Goal: Task Accomplishment & Management: Manage account settings

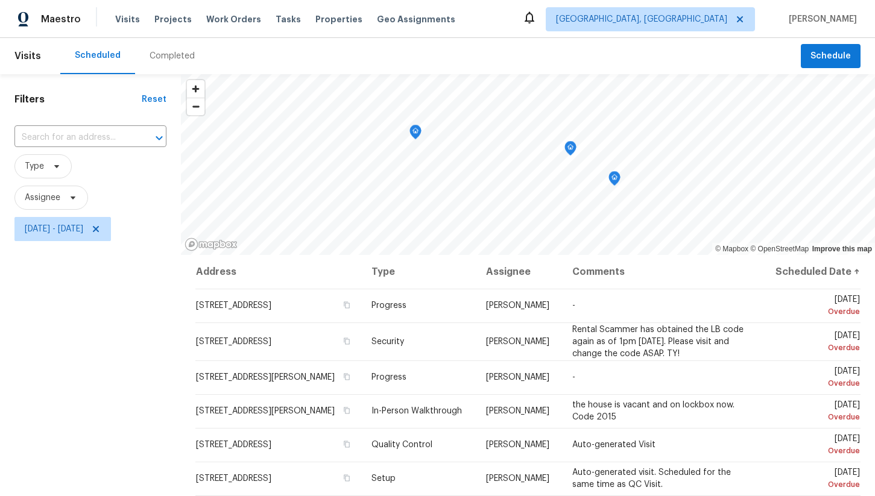
scroll to position [96, 0]
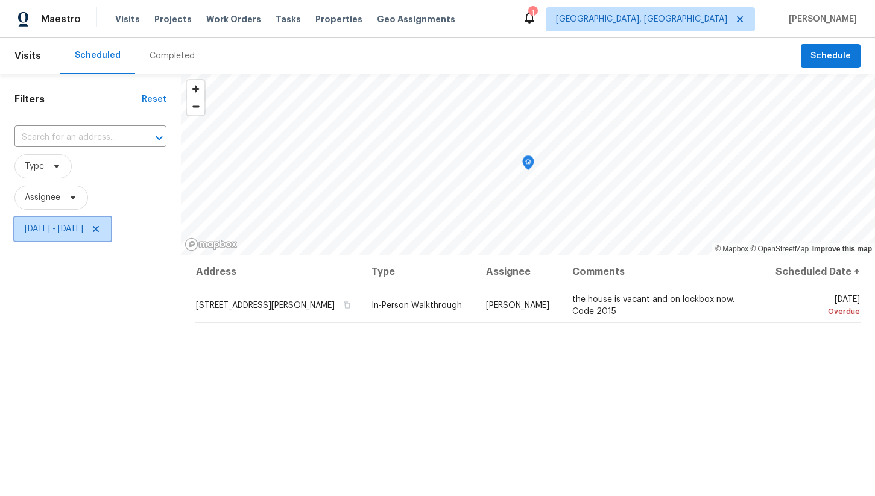
click at [83, 229] on span "Mon, Sep 15 - Fri, Sep 19" at bounding box center [54, 229] width 58 height 12
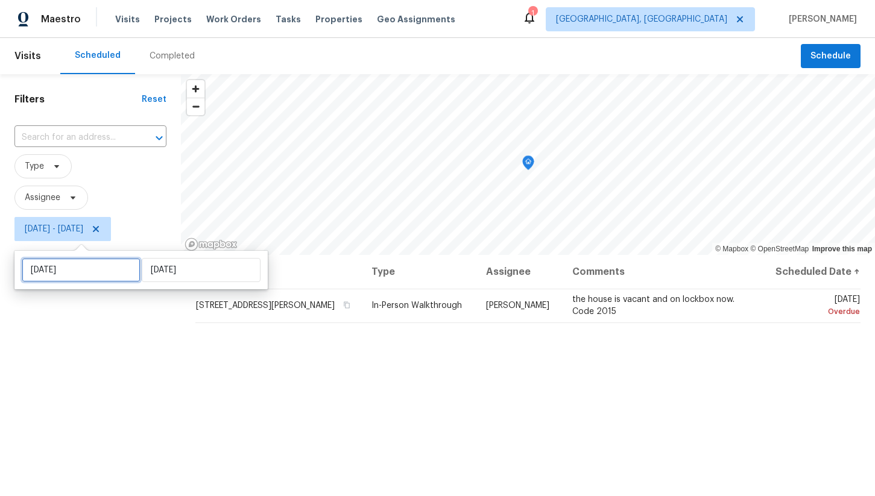
click at [99, 278] on input "Mon, Sep 15" at bounding box center [81, 270] width 119 height 24
select select "8"
select select "2025"
select select "9"
select select "2025"
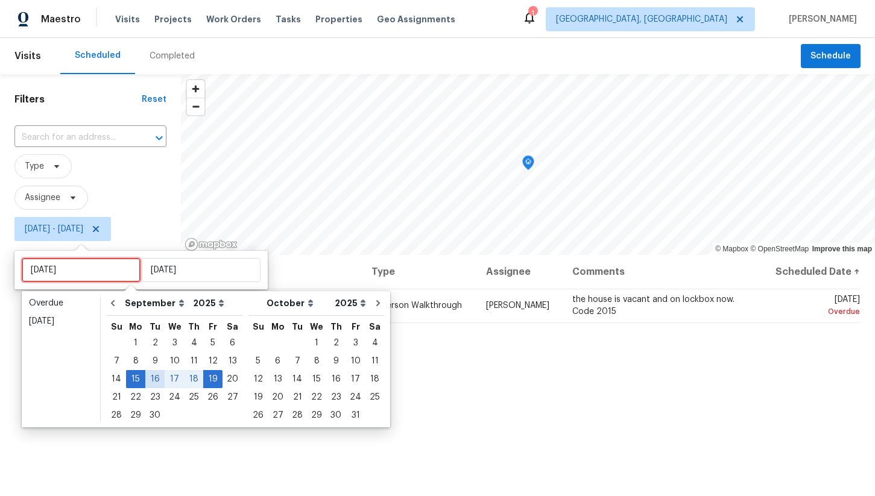
type input "Tue, Sep 16"
type input "Mon, Sep 22"
click at [131, 393] on div "22" at bounding box center [135, 397] width 19 height 17
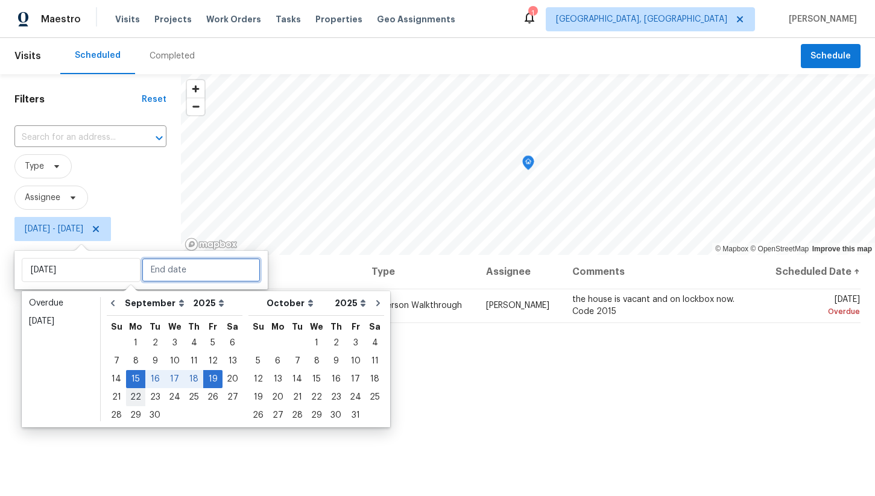
type input "Mon, Sep 22"
type input "Fri, Sep 19"
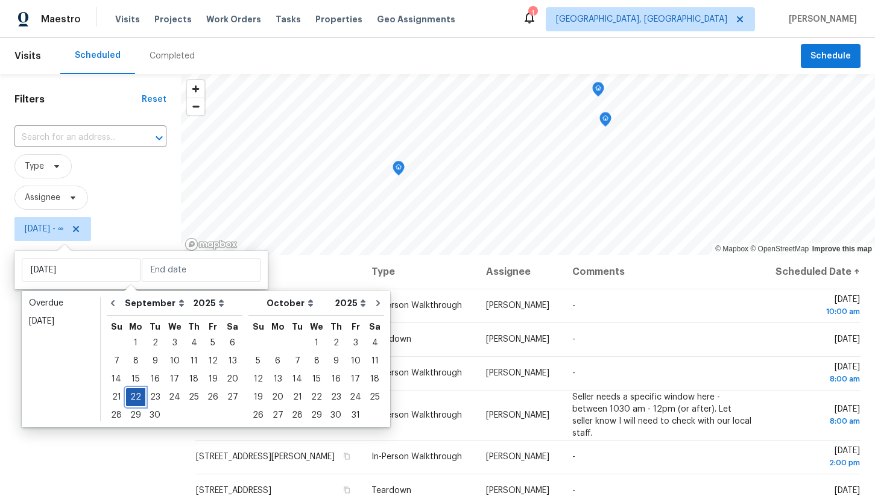
click at [133, 400] on div "22" at bounding box center [135, 397] width 19 height 17
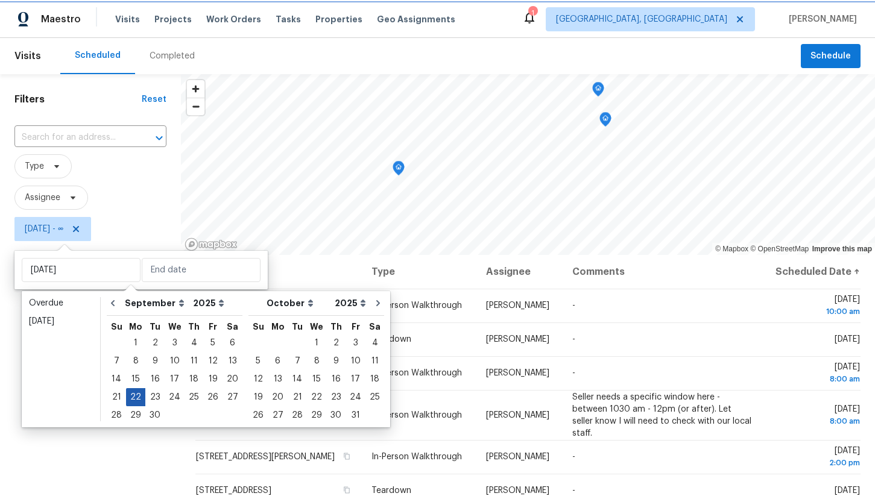
type input "Mon, Sep 22"
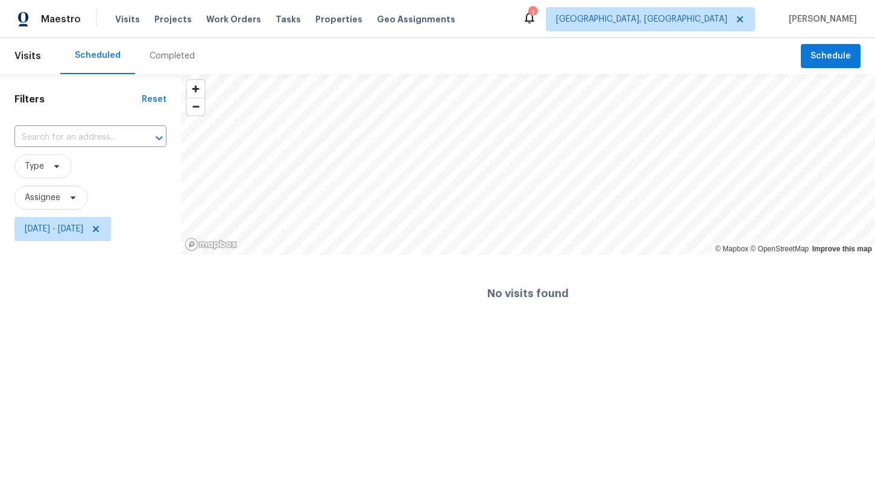
click at [125, 332] on html "Maestro Visits Projects Work Orders Tasks Properties Geo Assignments 1 Boston, …" at bounding box center [437, 166] width 875 height 332
click at [83, 226] on span "[DATE] - [DATE]" at bounding box center [54, 229] width 58 height 12
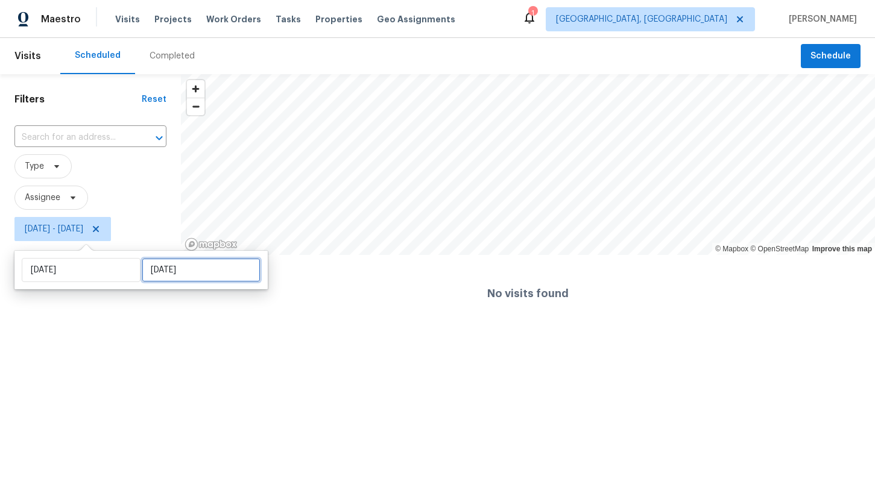
click at [153, 277] on input "Mon, Sep 22" at bounding box center [201, 270] width 119 height 24
select select "8"
select select "2025"
select select "9"
select select "2025"
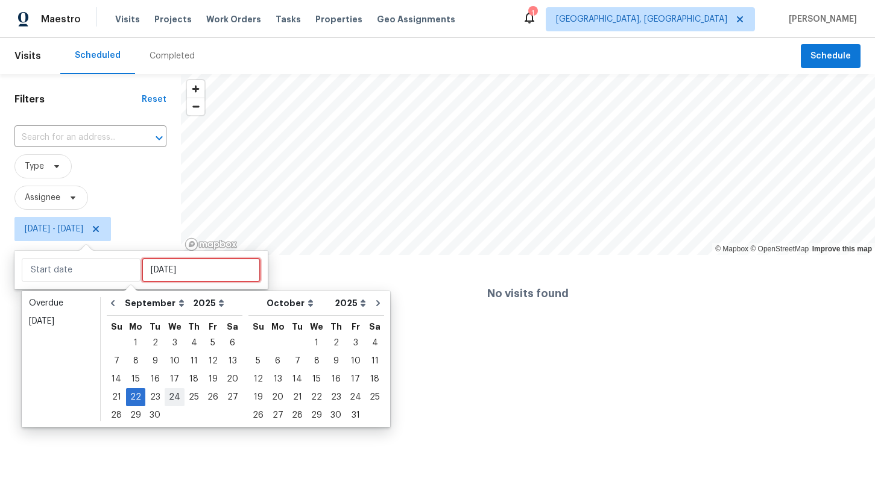
type input "Thu, Sep 18"
type input "[DATE]"
click at [159, 394] on div "23" at bounding box center [154, 397] width 19 height 17
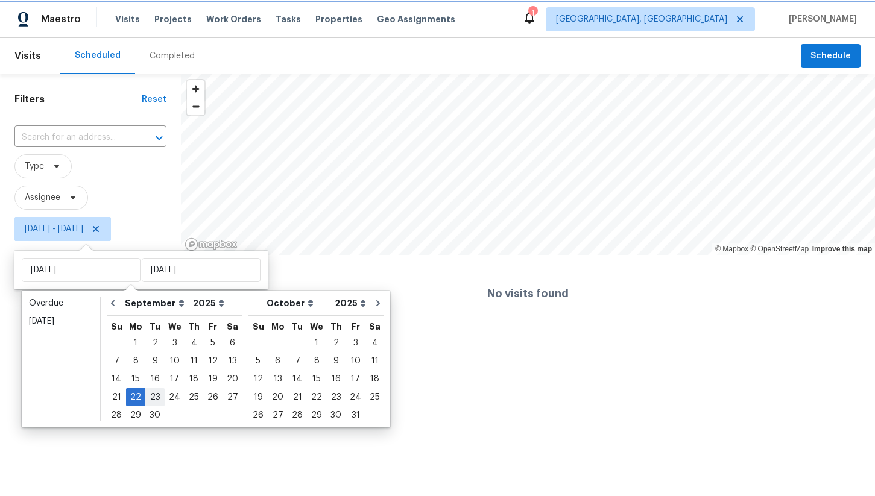
type input "Tue, Sep 23"
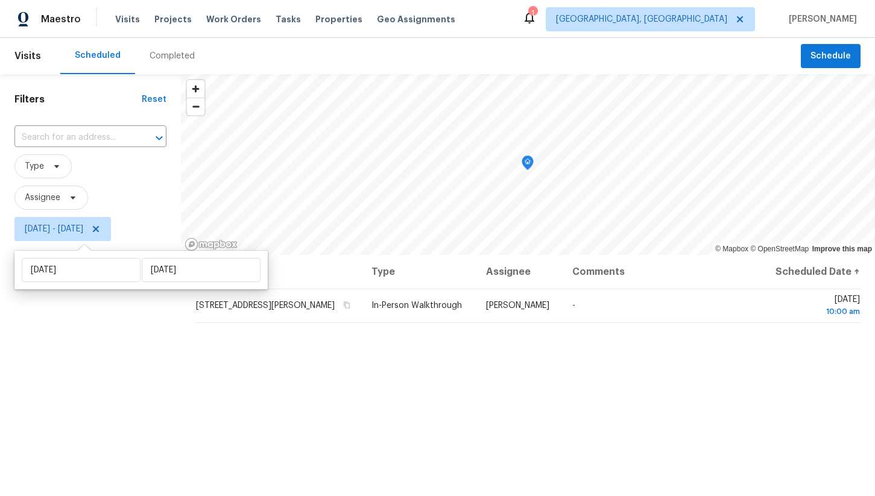
click at [118, 326] on div "Filters Reset ​ Type Assignee Mon, Sep 22 - Tue, Sep 23" at bounding box center [90, 363] width 181 height 578
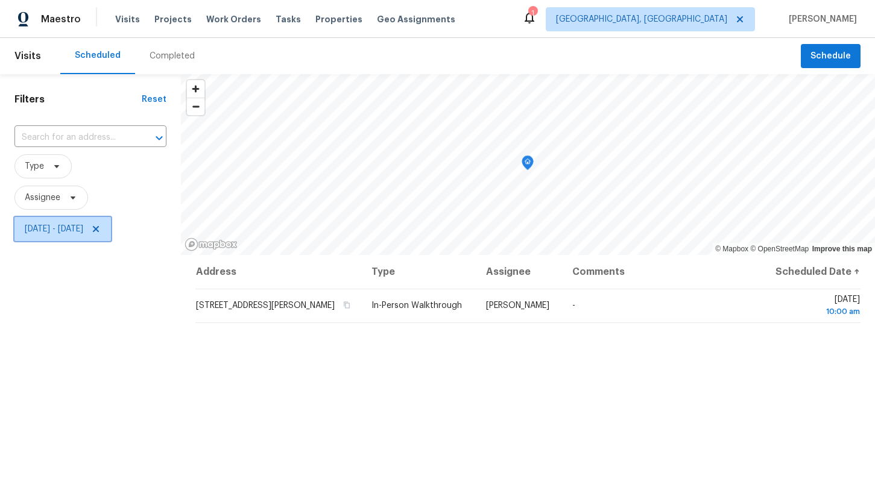
click at [83, 229] on span "Mon, Sep 22 - Tue, Sep 23" at bounding box center [54, 229] width 58 height 12
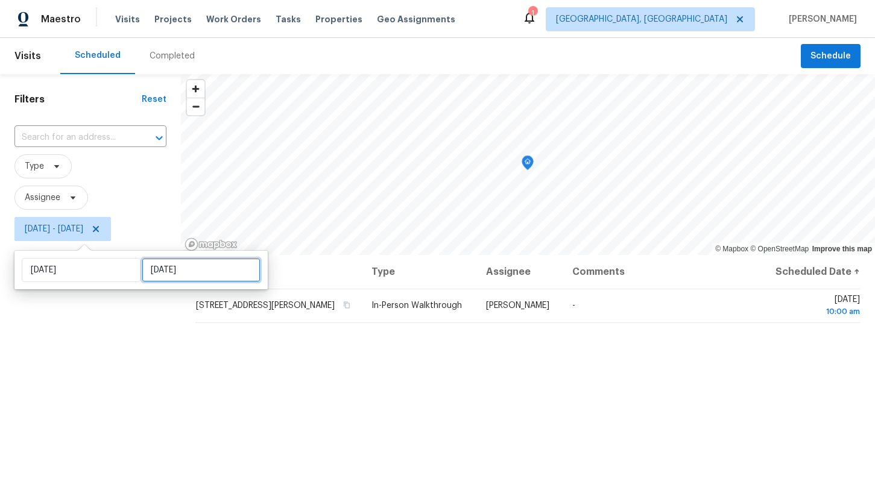
click at [164, 277] on input "Tue, Sep 23" at bounding box center [201, 270] width 119 height 24
select select "8"
select select "2025"
select select "9"
select select "2025"
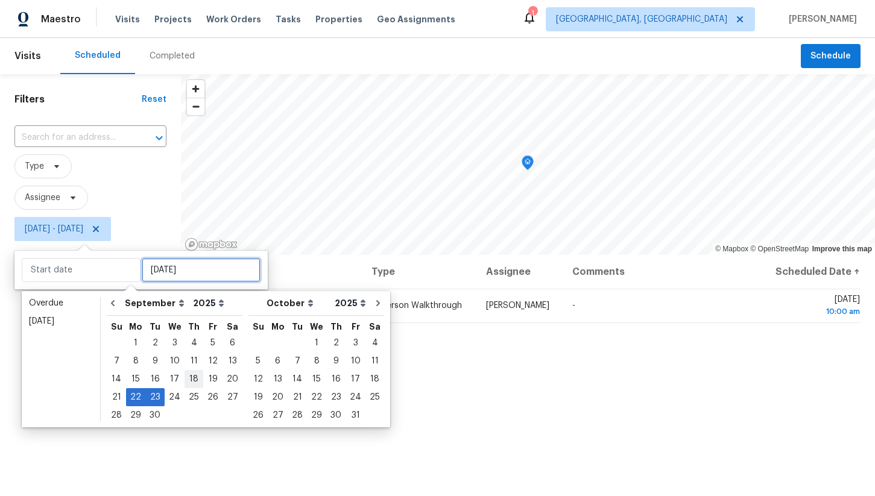
type input "Thu, Sep 18"
type input "Mon, Sep 22"
click at [204, 395] on div "26" at bounding box center [212, 397] width 19 height 17
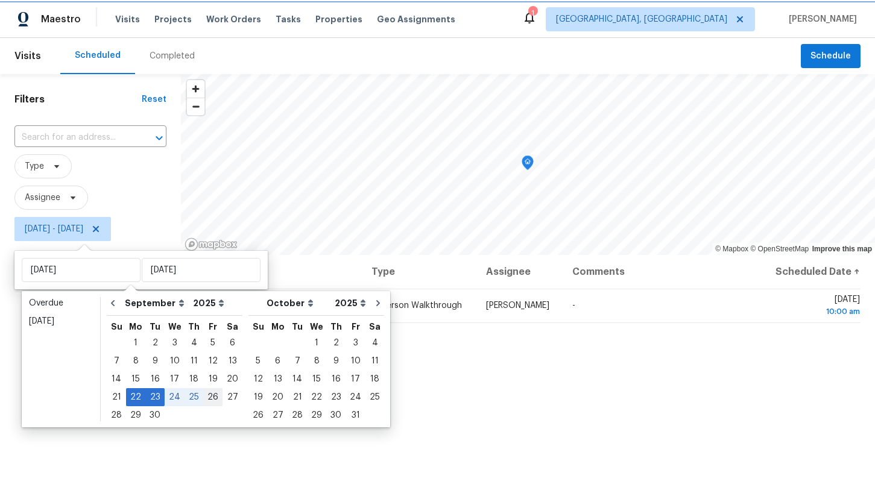
type input "Fri, Sep 26"
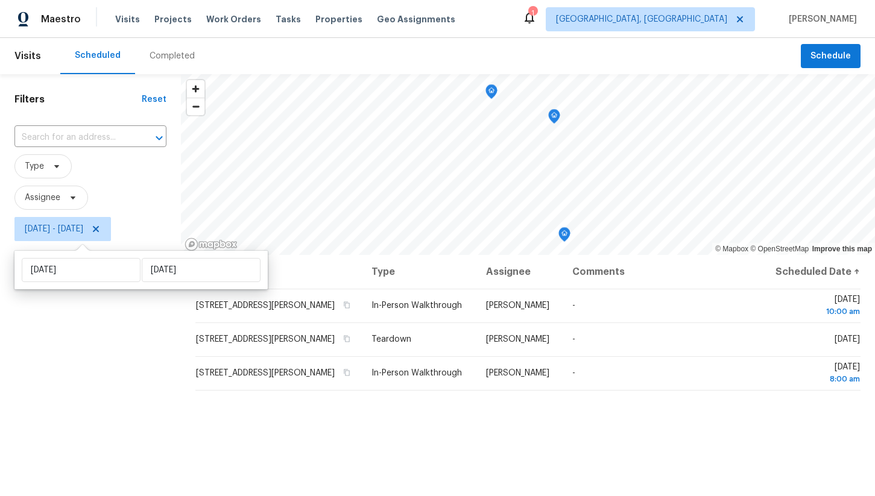
click at [150, 339] on div "Filters Reset ​ Type Assignee Mon, Sep 22 - Fri, Sep 26" at bounding box center [90, 363] width 181 height 578
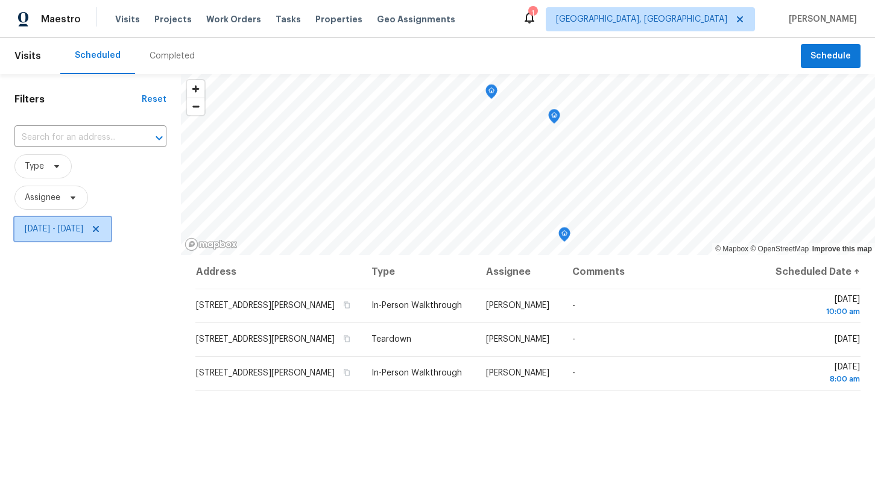
click at [83, 232] on span "Mon, Sep 22 - Fri, Sep 26" at bounding box center [54, 229] width 58 height 12
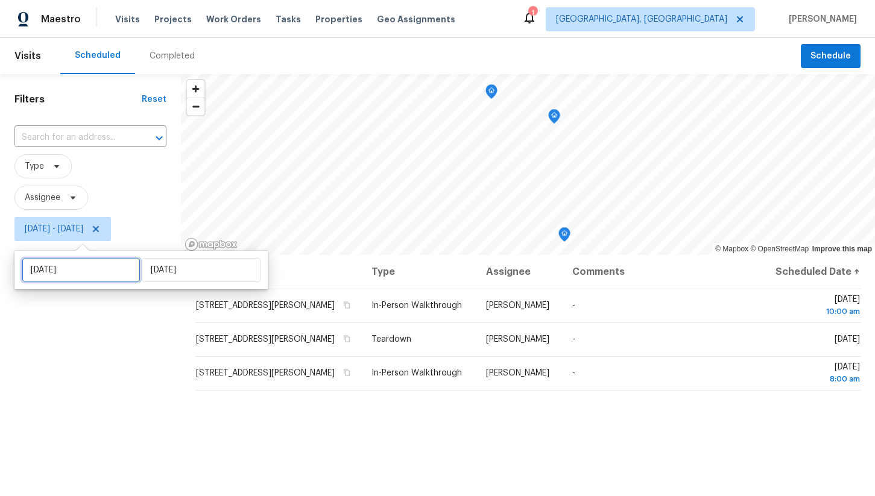
click at [93, 274] on input "Mon, Sep 22" at bounding box center [81, 270] width 119 height 24
select select "8"
select select "2025"
select select "9"
select select "2025"
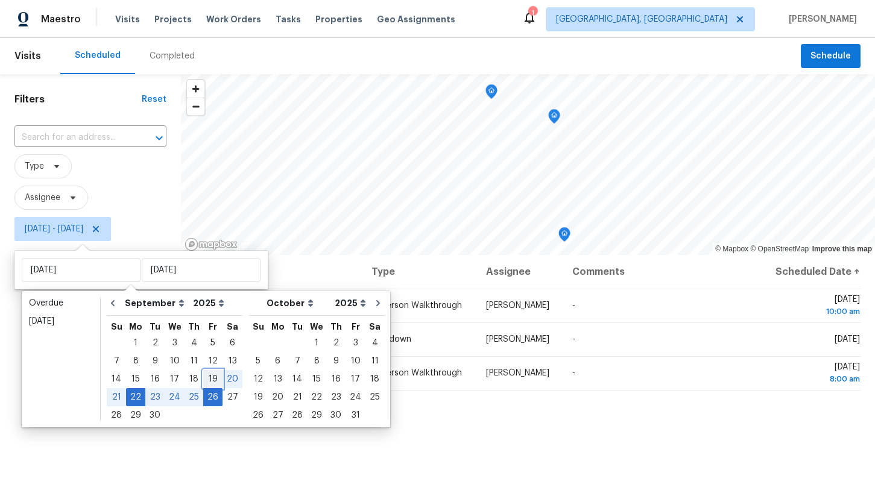
click at [204, 382] on div "19" at bounding box center [212, 379] width 19 height 17
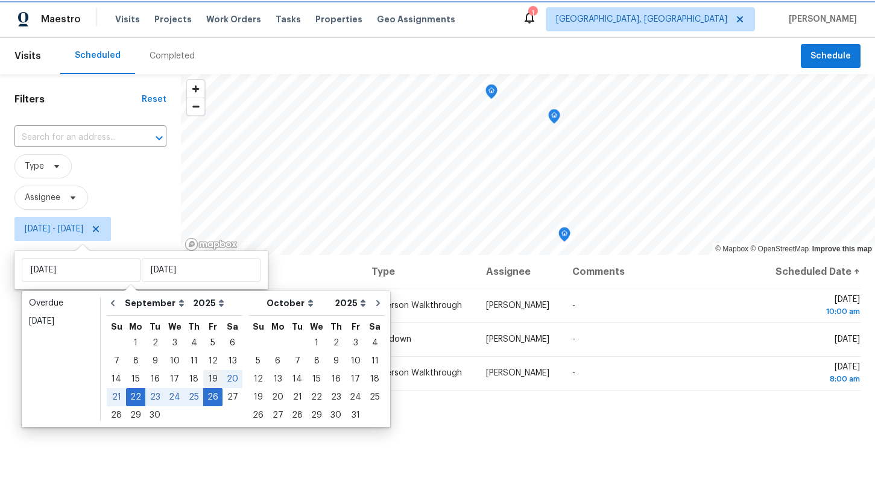
type input "Fri, Sep 19"
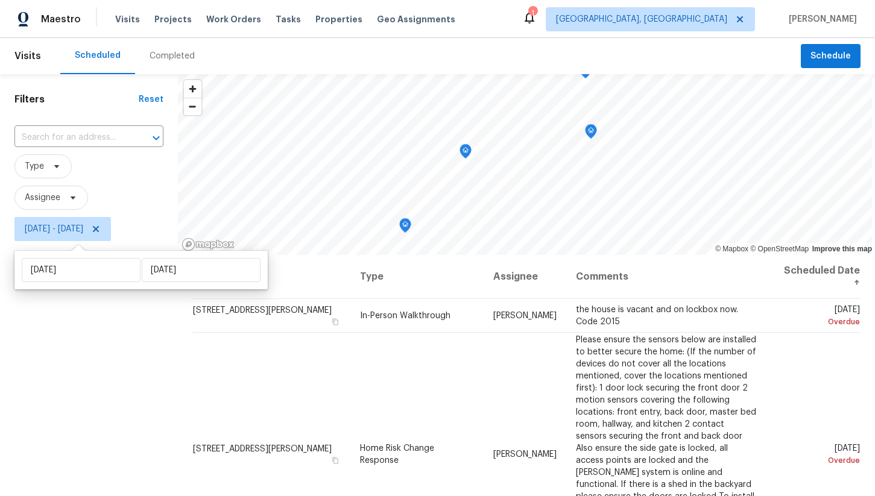
click at [144, 332] on div "Filters Reset ​ Type Assignee Fri, Sep 19 - Fri, Sep 26" at bounding box center [89, 363] width 178 height 578
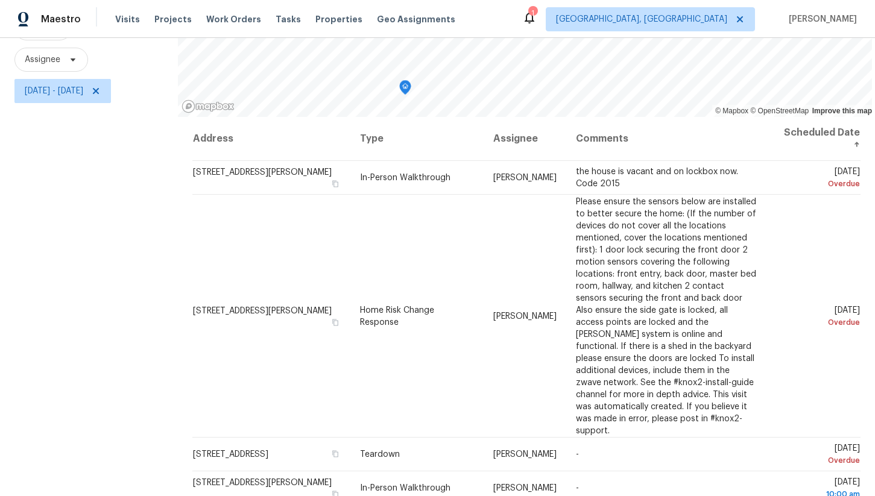
scroll to position [129, 0]
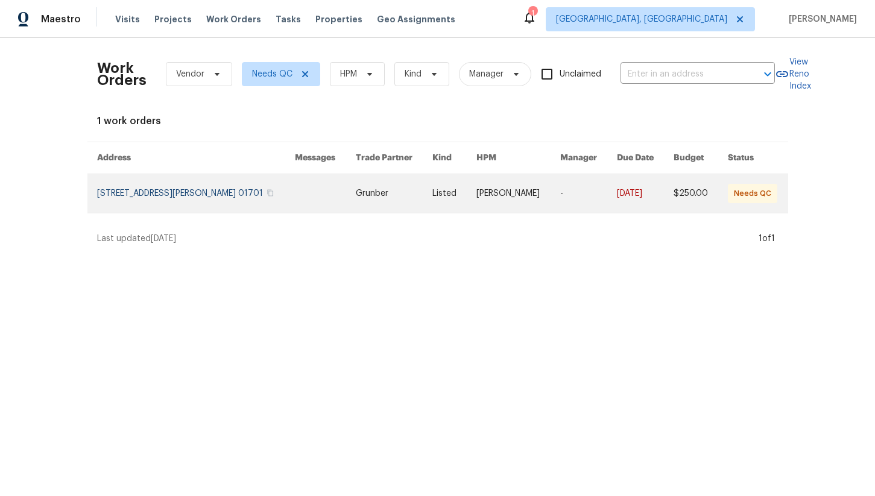
click at [203, 195] on link at bounding box center [196, 193] width 198 height 39
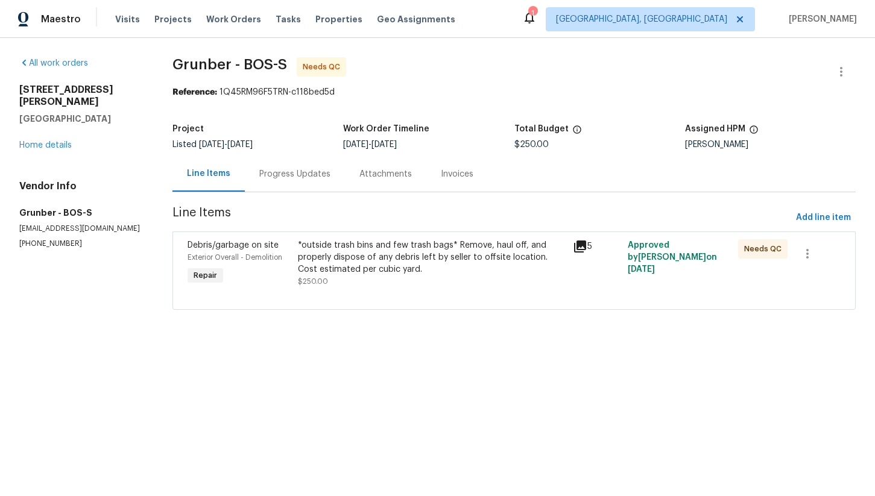
click at [368, 261] on div "*outside trash bins and few trash bags* Remove, haul off, and properly dispose …" at bounding box center [432, 257] width 268 height 36
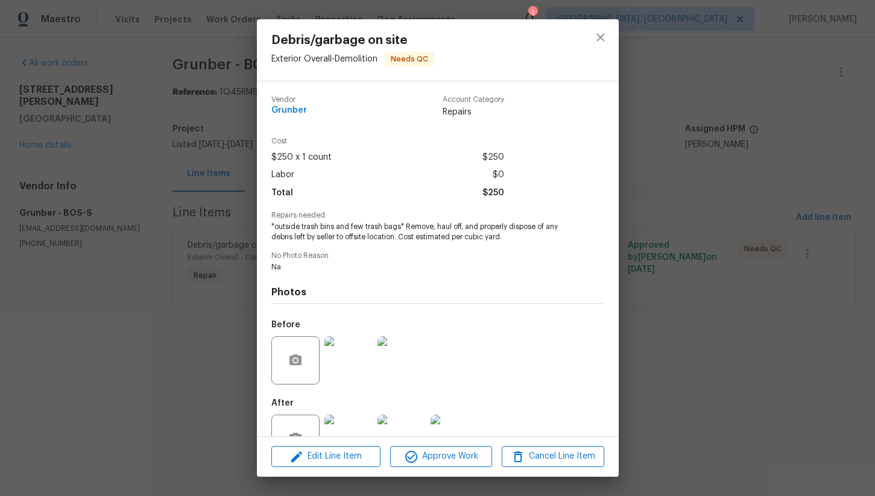
scroll to position [39, 0]
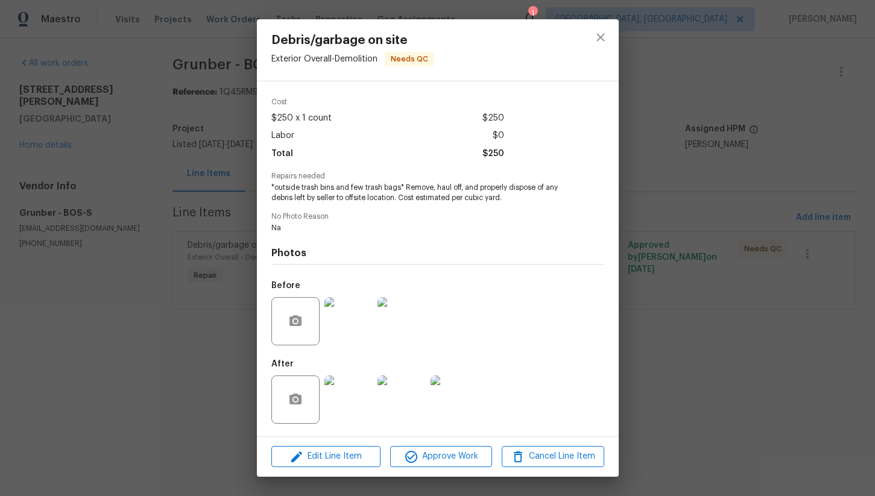
click at [349, 332] on img at bounding box center [348, 321] width 48 height 48
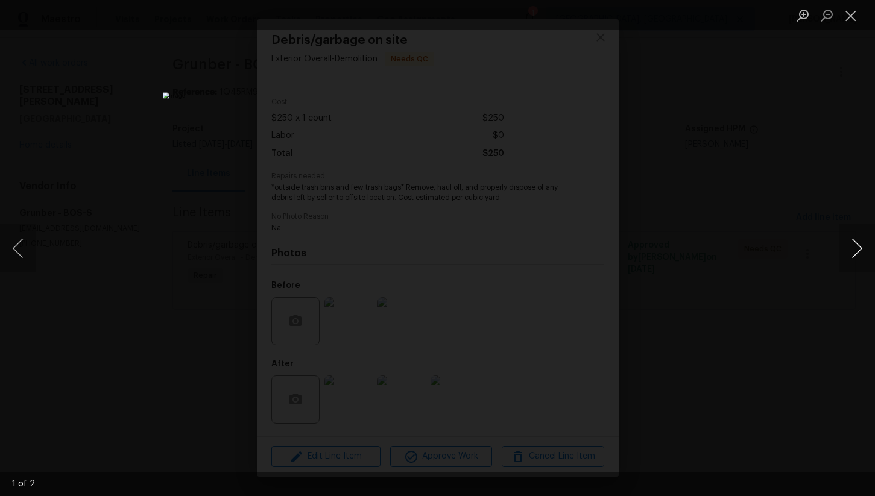
click at [854, 239] on button "Next image" at bounding box center [857, 248] width 36 height 48
click at [846, 12] on button "Close lightbox" at bounding box center [851, 15] width 24 height 21
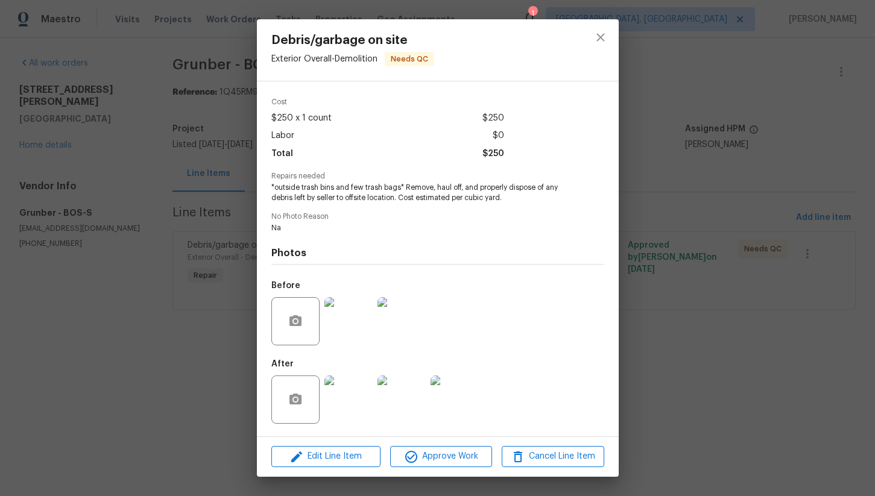
click at [361, 396] on img at bounding box center [348, 400] width 48 height 48
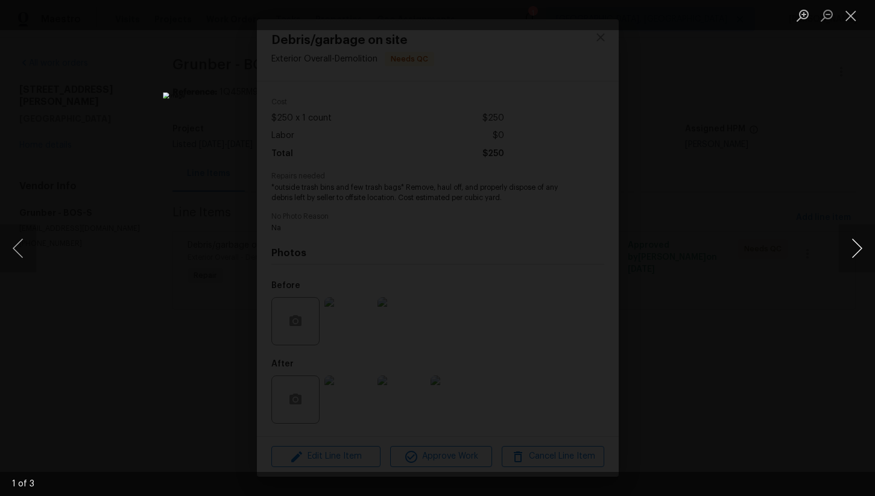
click at [856, 234] on button "Next image" at bounding box center [857, 248] width 36 height 48
click at [856, 250] on button "Next image" at bounding box center [857, 248] width 36 height 48
click at [853, 19] on button "Close lightbox" at bounding box center [851, 15] width 24 height 21
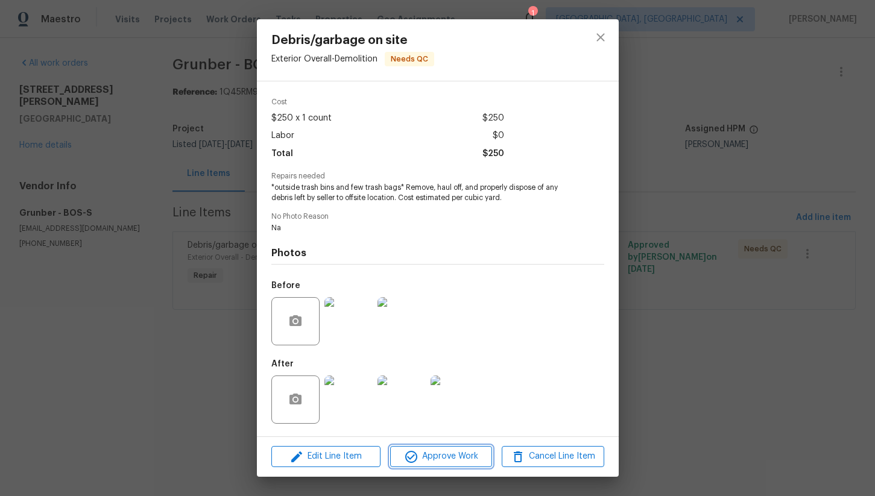
click at [452, 458] on span "Approve Work" at bounding box center [441, 456] width 95 height 15
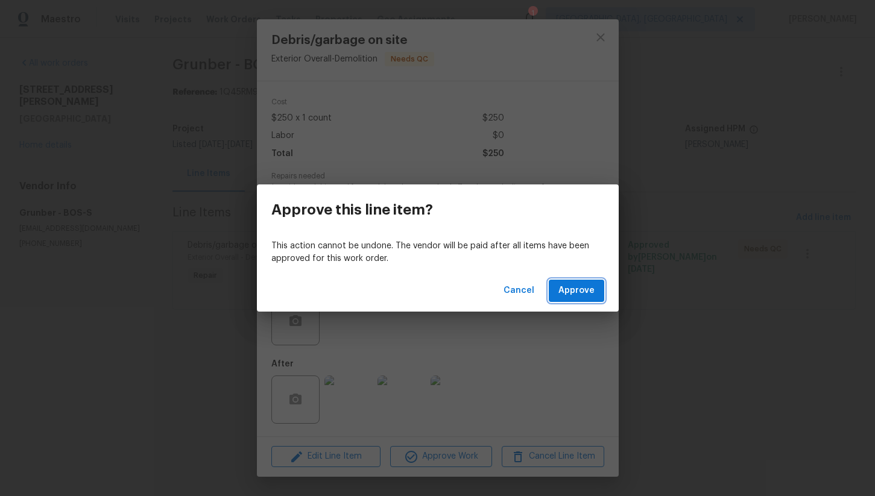
click at [576, 291] on span "Approve" at bounding box center [576, 290] width 36 height 15
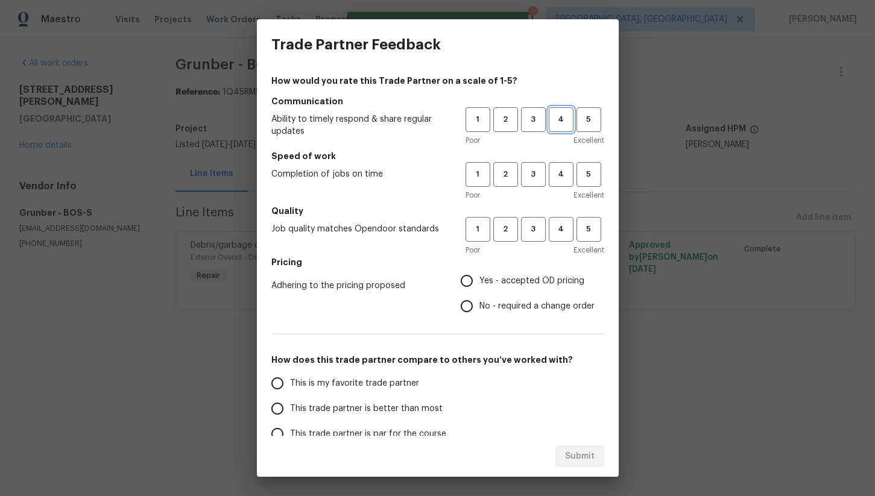
click at [557, 120] on span "4" at bounding box center [561, 120] width 22 height 14
click at [557, 183] on button "4" at bounding box center [561, 174] width 25 height 25
click at [556, 236] on span "4" at bounding box center [561, 229] width 22 height 14
click at [467, 297] on input "No - required a change order" at bounding box center [466, 306] width 25 height 25
radio input "true"
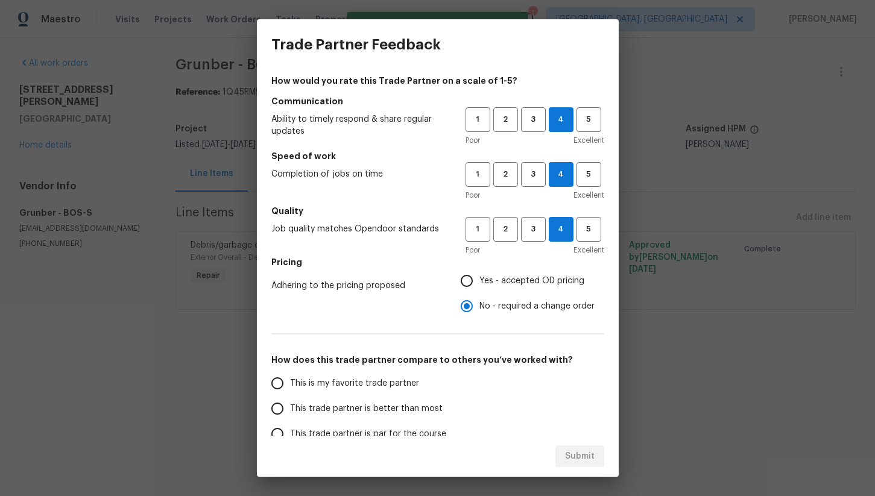
click at [468, 283] on input "Yes - accepted OD pricing" at bounding box center [466, 280] width 25 height 25
radio input "true"
click at [345, 380] on span "This is my favorite trade partner" at bounding box center [354, 383] width 129 height 13
click at [290, 380] on input "This is my favorite trade partner" at bounding box center [277, 383] width 25 height 25
click at [558, 448] on button "Submit" at bounding box center [579, 457] width 49 height 22
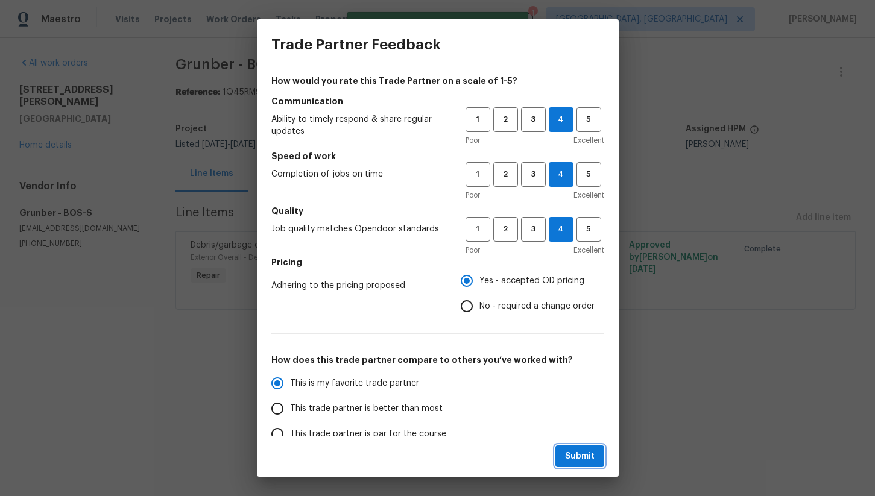
radio input "true"
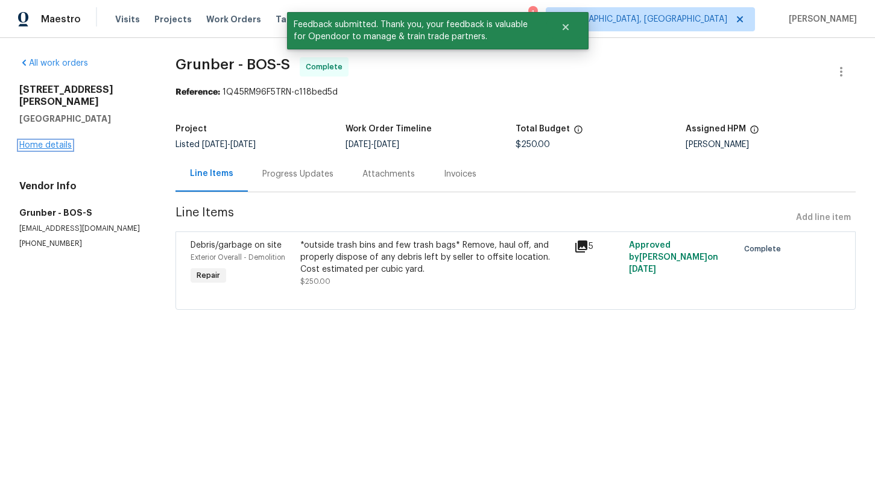
click at [58, 141] on link "Home details" at bounding box center [45, 145] width 52 height 8
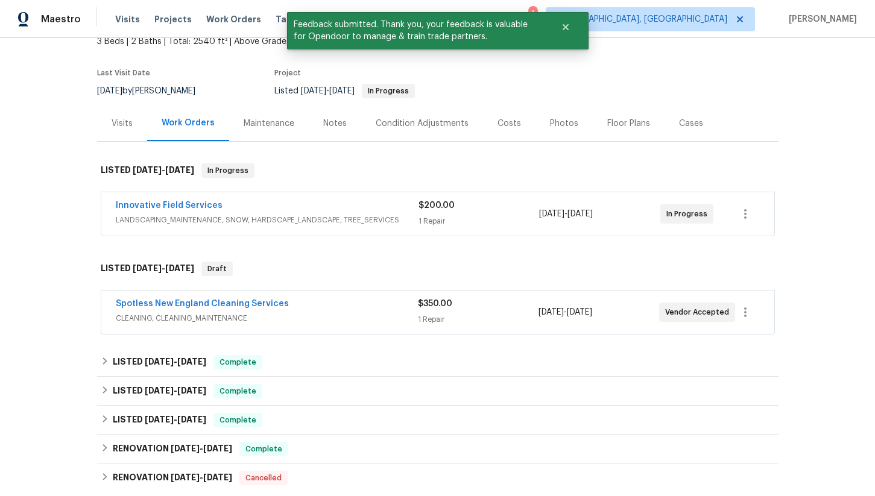
scroll to position [84, 0]
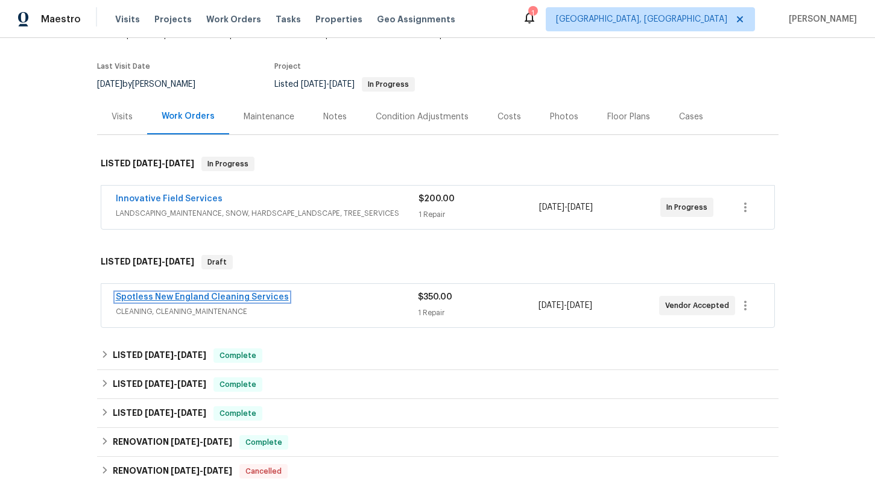
click at [215, 300] on link "Spotless New England Cleaning Services" at bounding box center [202, 297] width 173 height 8
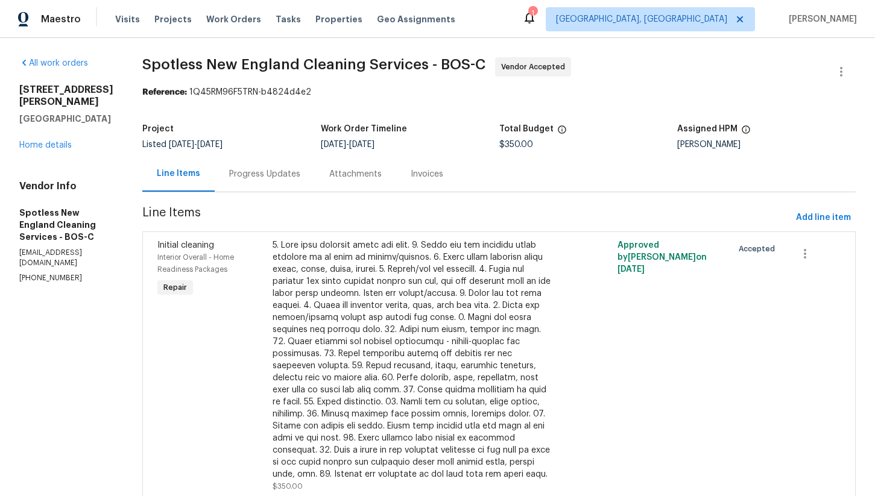
click at [278, 182] on div "Progress Updates" at bounding box center [265, 174] width 100 height 36
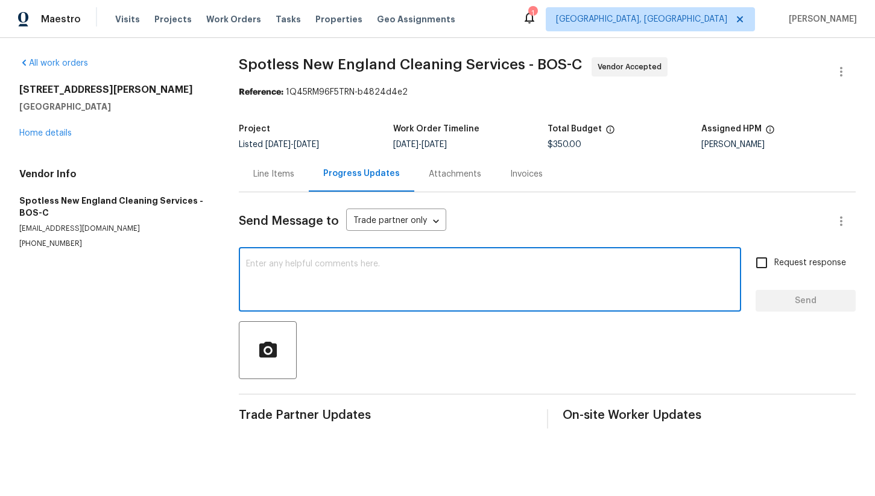
click at [306, 281] on textarea at bounding box center [490, 281] width 488 height 42
type textarea "Hi team, did this get cleaned?"
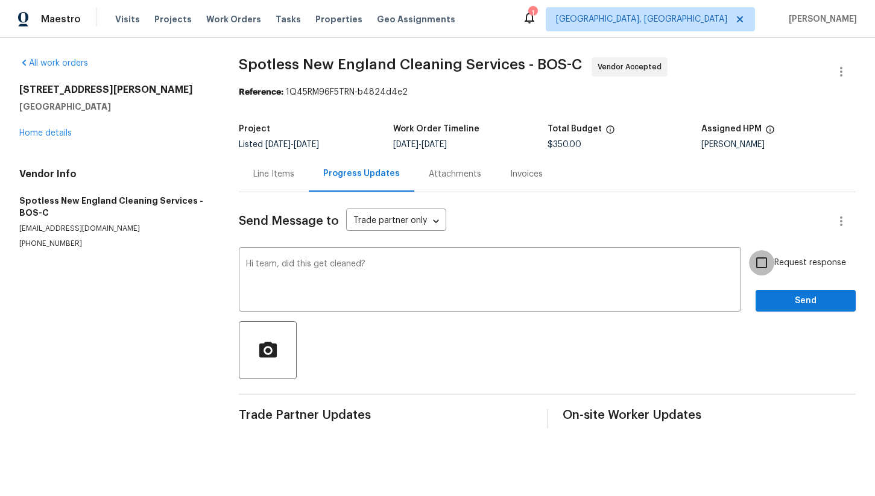
click at [771, 257] on input "Request response" at bounding box center [761, 262] width 25 height 25
checkbox input "true"
click at [783, 307] on span "Send" at bounding box center [805, 301] width 81 height 15
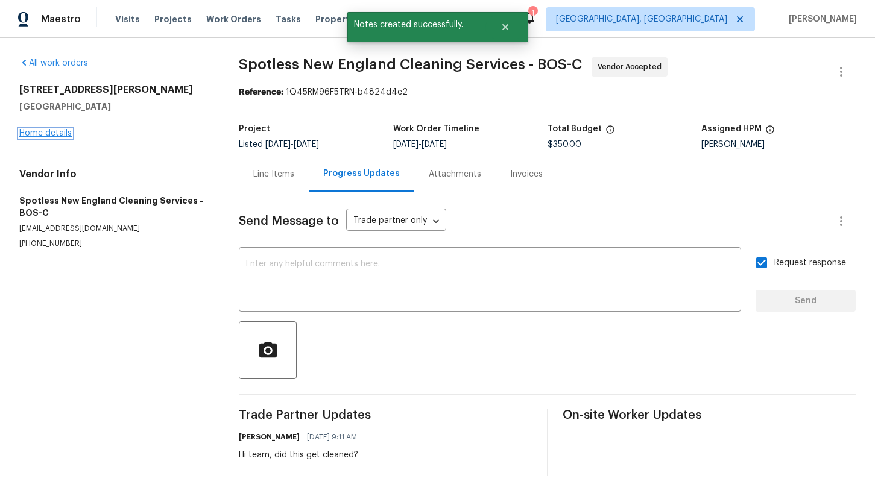
click at [52, 132] on link "Home details" at bounding box center [45, 133] width 52 height 8
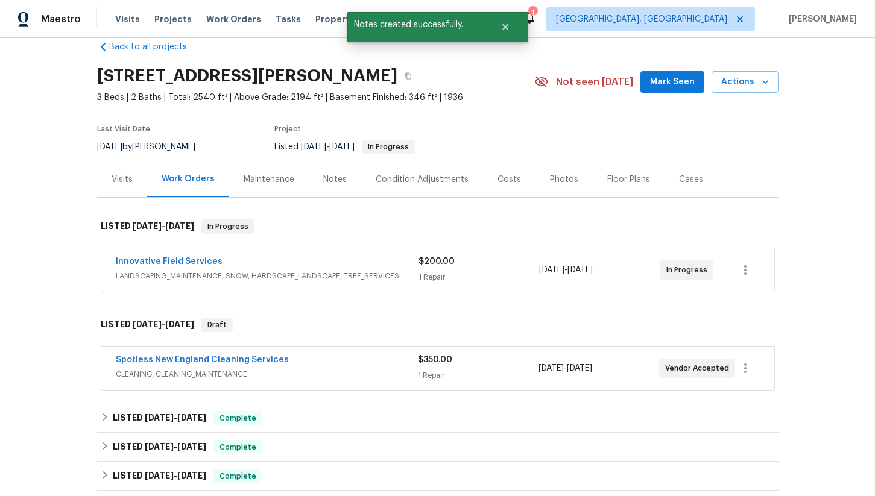
scroll to position [33, 0]
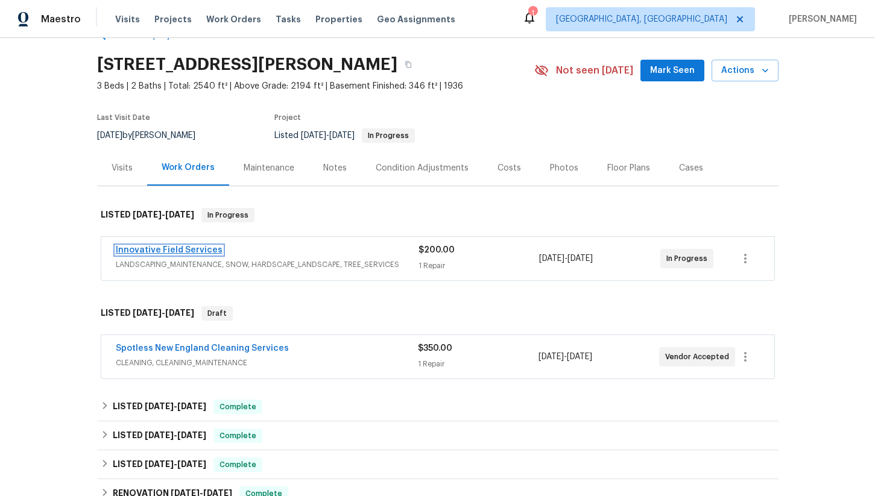
click at [151, 248] on link "Innovative Field Services" at bounding box center [169, 250] width 107 height 8
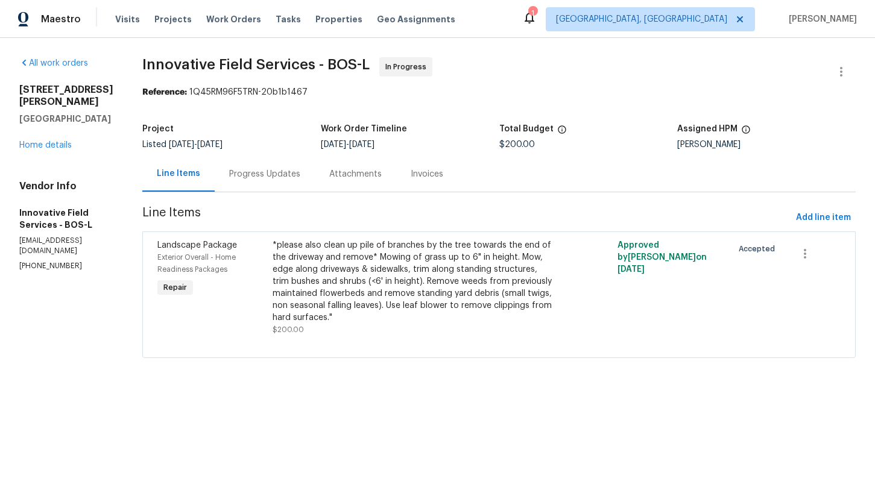
click at [245, 176] on div "Progress Updates" at bounding box center [264, 174] width 71 height 12
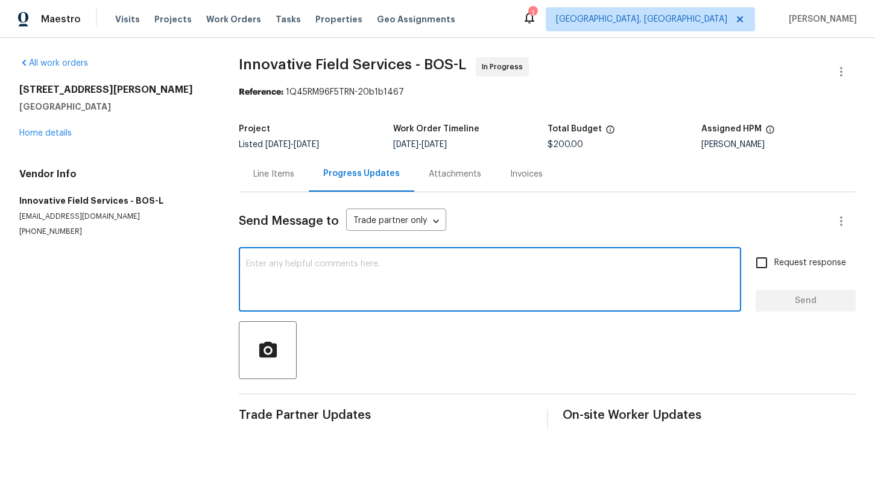
click at [295, 287] on textarea at bounding box center [490, 281] width 488 height 42
click at [295, 287] on textarea "Hi team, did this get taken care of over the weekend?" at bounding box center [490, 281] width 488 height 42
type textarea "Hi team, did this get taken care of over the weekend?"
click at [768, 270] on input "Request response" at bounding box center [761, 262] width 25 height 25
checkbox input "true"
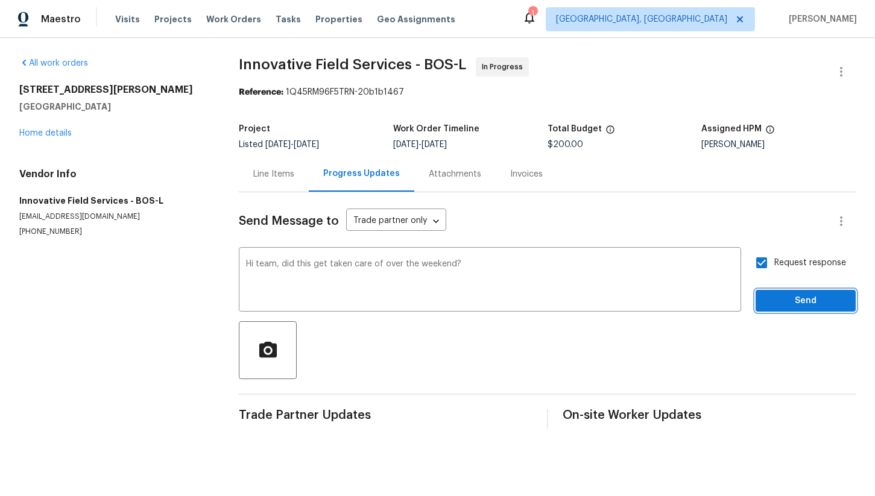
click at [800, 301] on span "Send" at bounding box center [805, 301] width 81 height 15
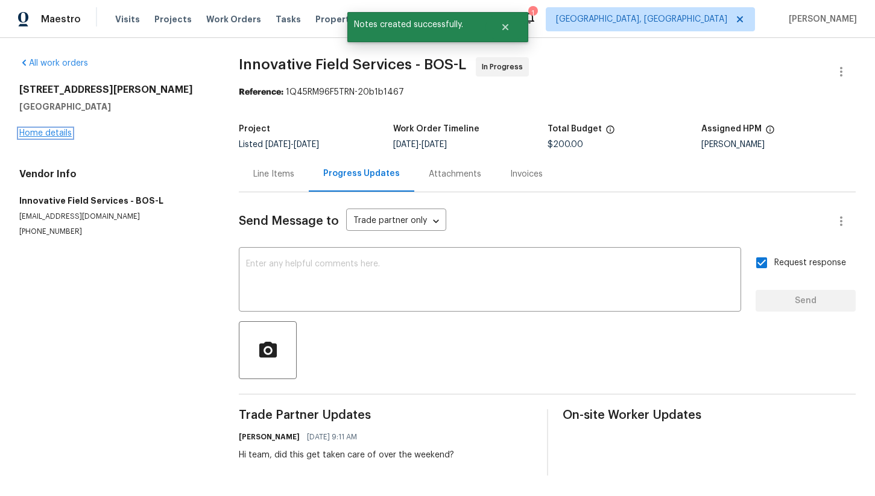
click at [54, 136] on link "Home details" at bounding box center [45, 133] width 52 height 8
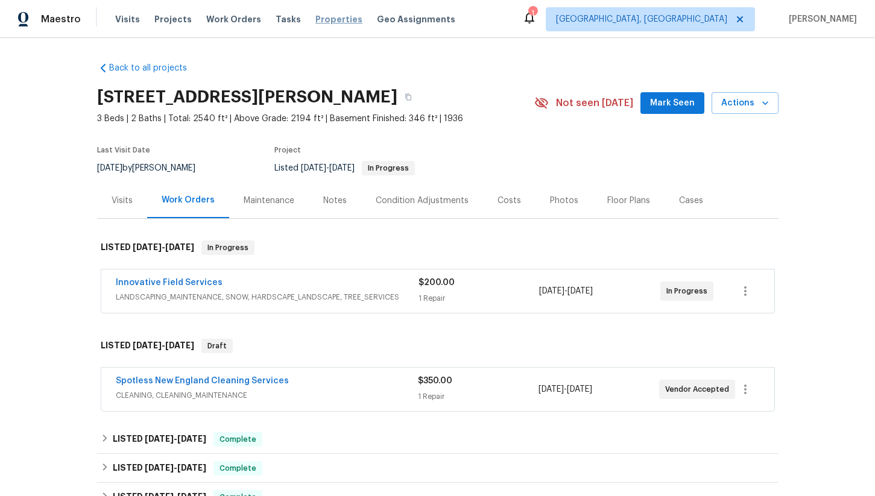
click at [317, 22] on span "Properties" at bounding box center [338, 19] width 47 height 12
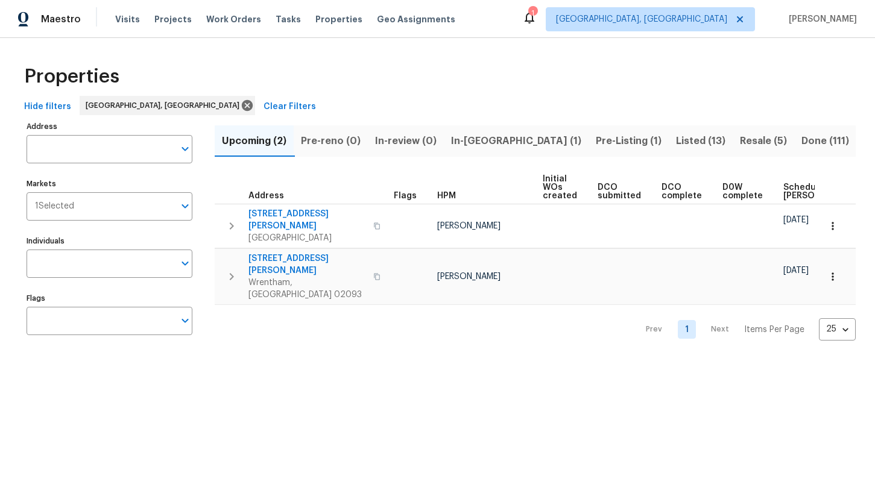
click at [464, 141] on span "In-reno (1)" at bounding box center [516, 141] width 130 height 17
